Goal: Information Seeking & Learning: Check status

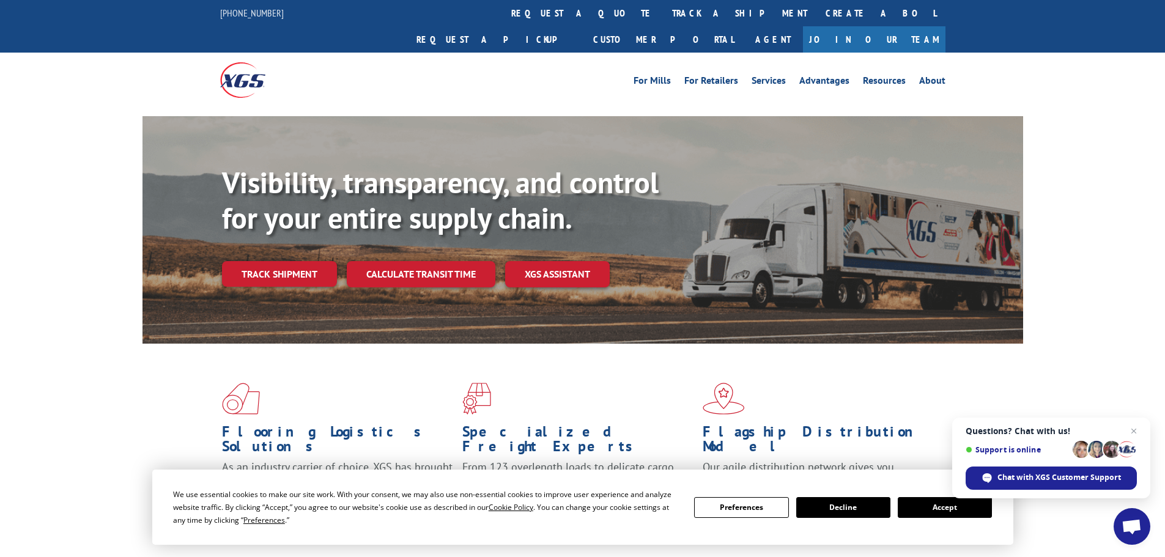
click at [940, 509] on button "Accept" at bounding box center [945, 507] width 94 height 21
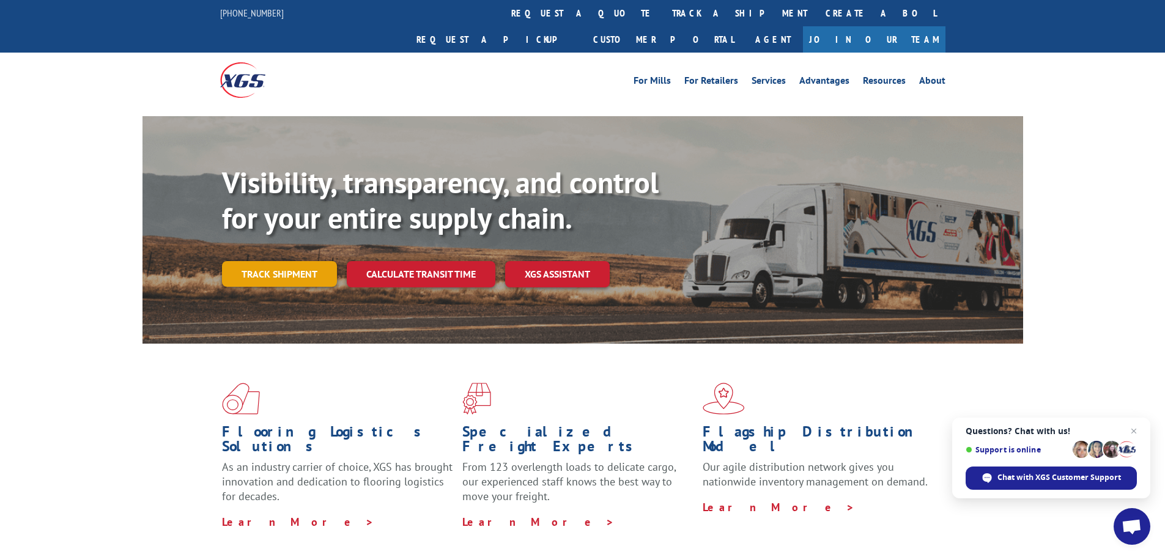
click at [297, 261] on link "Track shipment" at bounding box center [279, 274] width 115 height 26
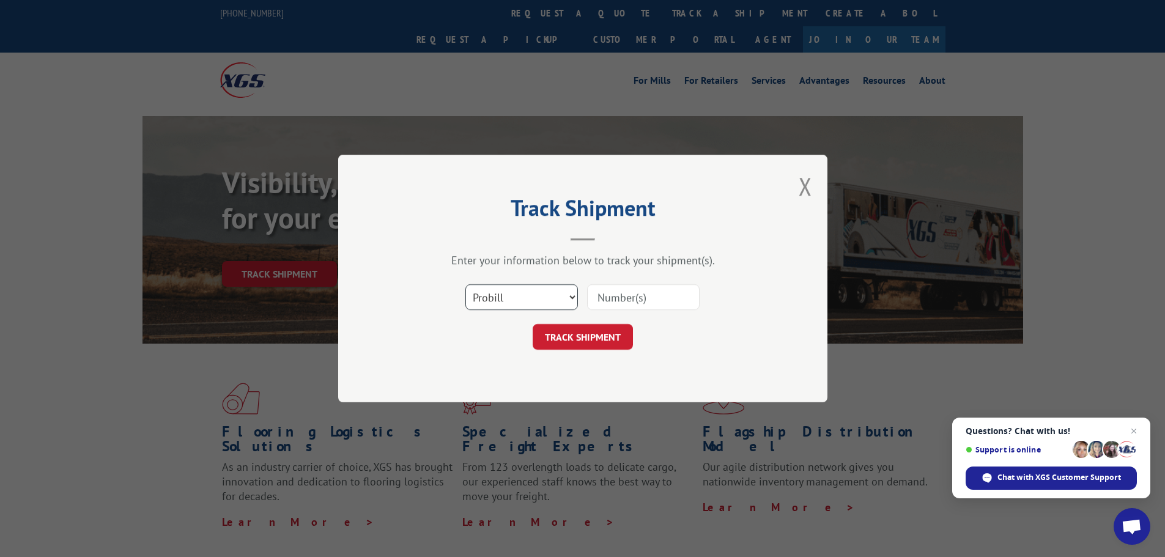
drag, startPoint x: 531, startPoint y: 294, endPoint x: 525, endPoint y: 299, distance: 7.8
click at [531, 294] on select "Select category... Probill BOL PO" at bounding box center [521, 297] width 113 height 26
select select "bol"
click at [465, 284] on select "Select category... Probill BOL PO" at bounding box center [521, 297] width 113 height 26
click at [654, 304] on input at bounding box center [643, 297] width 113 height 26
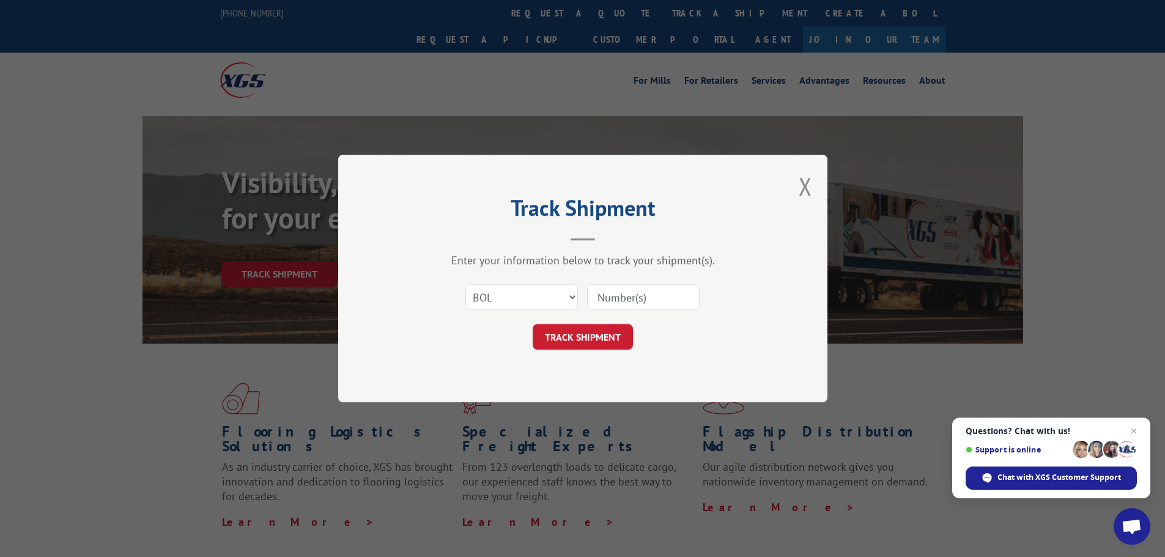
paste input "6008400"
type input "6008400"
click at [587, 344] on button "TRACK SHIPMENT" at bounding box center [583, 337] width 100 height 26
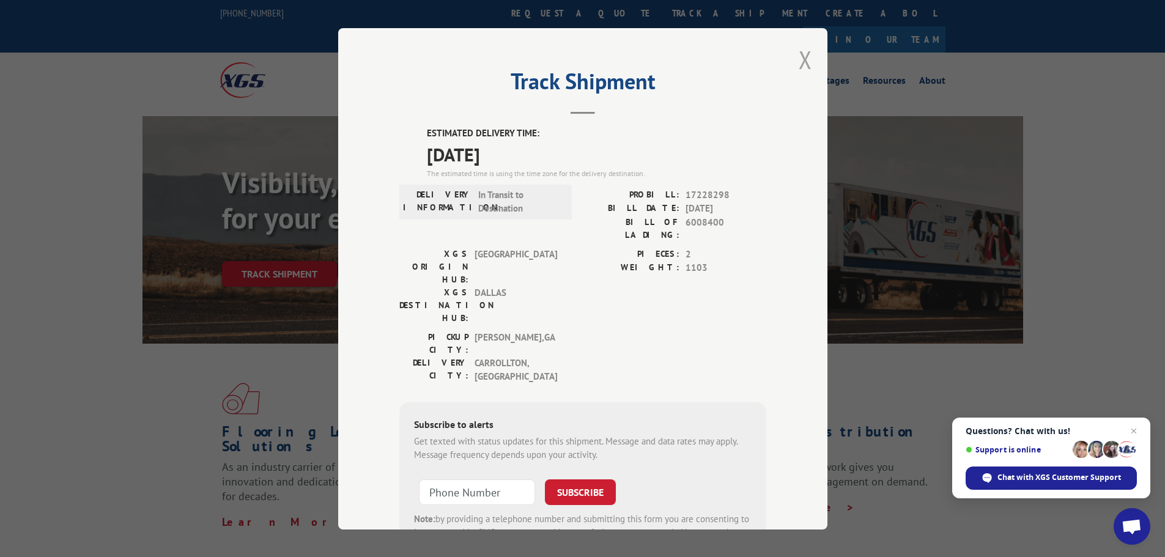
click at [800, 61] on button "Close modal" at bounding box center [805, 59] width 13 height 32
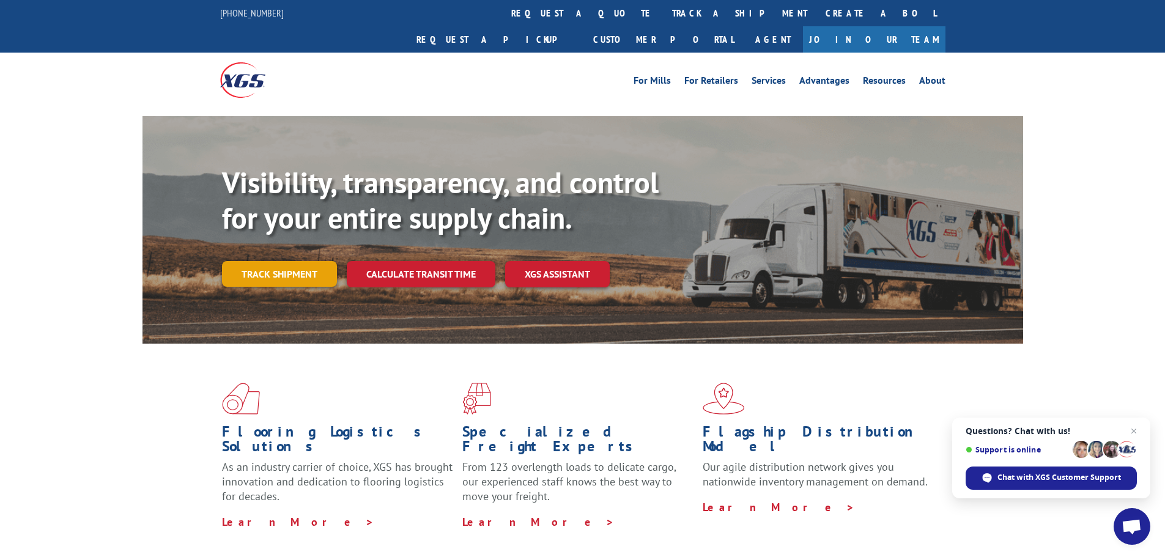
click at [282, 261] on link "Track shipment" at bounding box center [279, 274] width 115 height 26
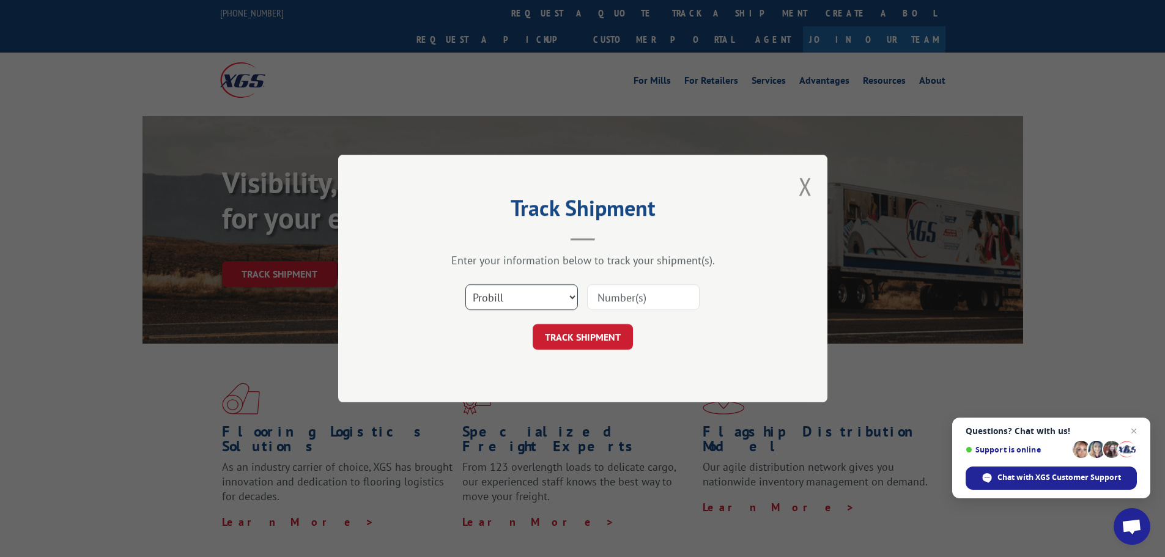
click at [534, 298] on select "Select category... Probill BOL PO" at bounding box center [521, 297] width 113 height 26
select select "bol"
click at [465, 284] on select "Select category... Probill BOL PO" at bounding box center [521, 297] width 113 height 26
click at [504, 297] on select "Select category... Probill BOL PO" at bounding box center [521, 297] width 113 height 26
click at [610, 306] on input at bounding box center [643, 297] width 113 height 26
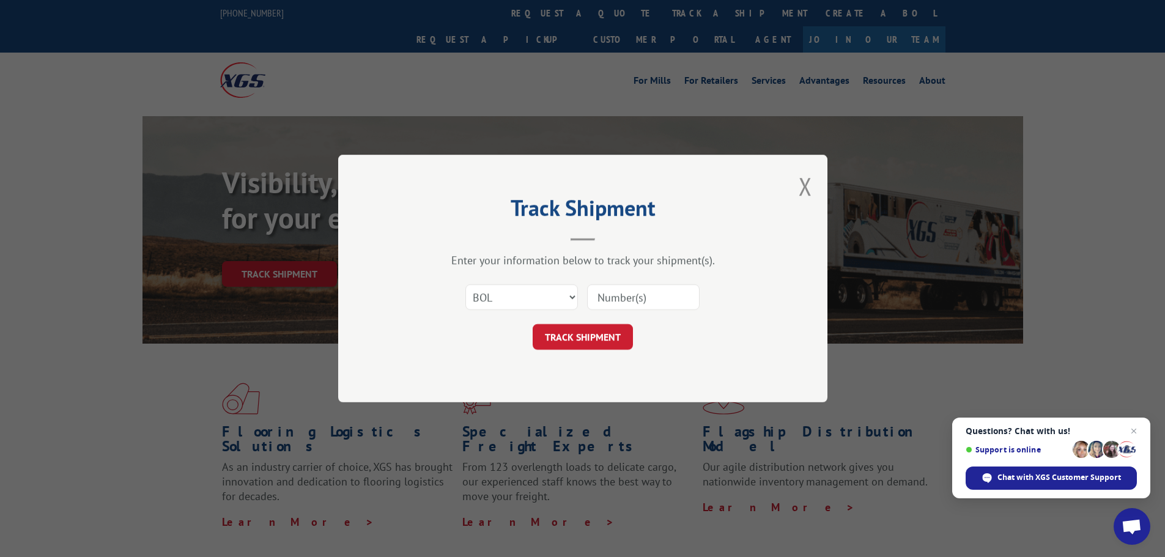
paste input "6008401"
type input "6008401"
click at [588, 338] on button "TRACK SHIPMENT" at bounding box center [583, 337] width 100 height 26
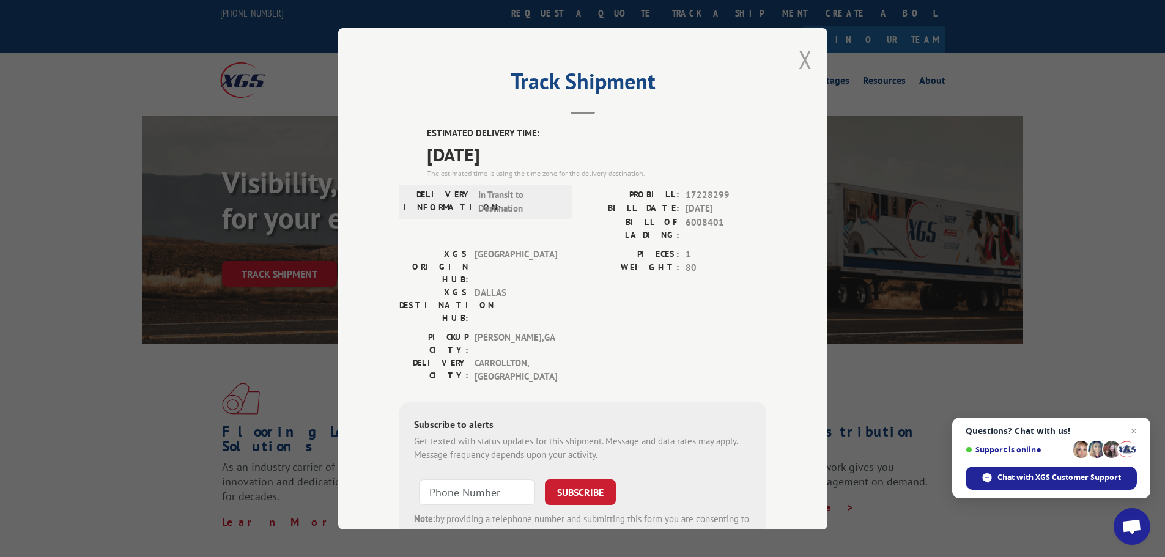
click at [799, 60] on button "Close modal" at bounding box center [805, 59] width 13 height 32
